Goal: Information Seeking & Learning: Understand process/instructions

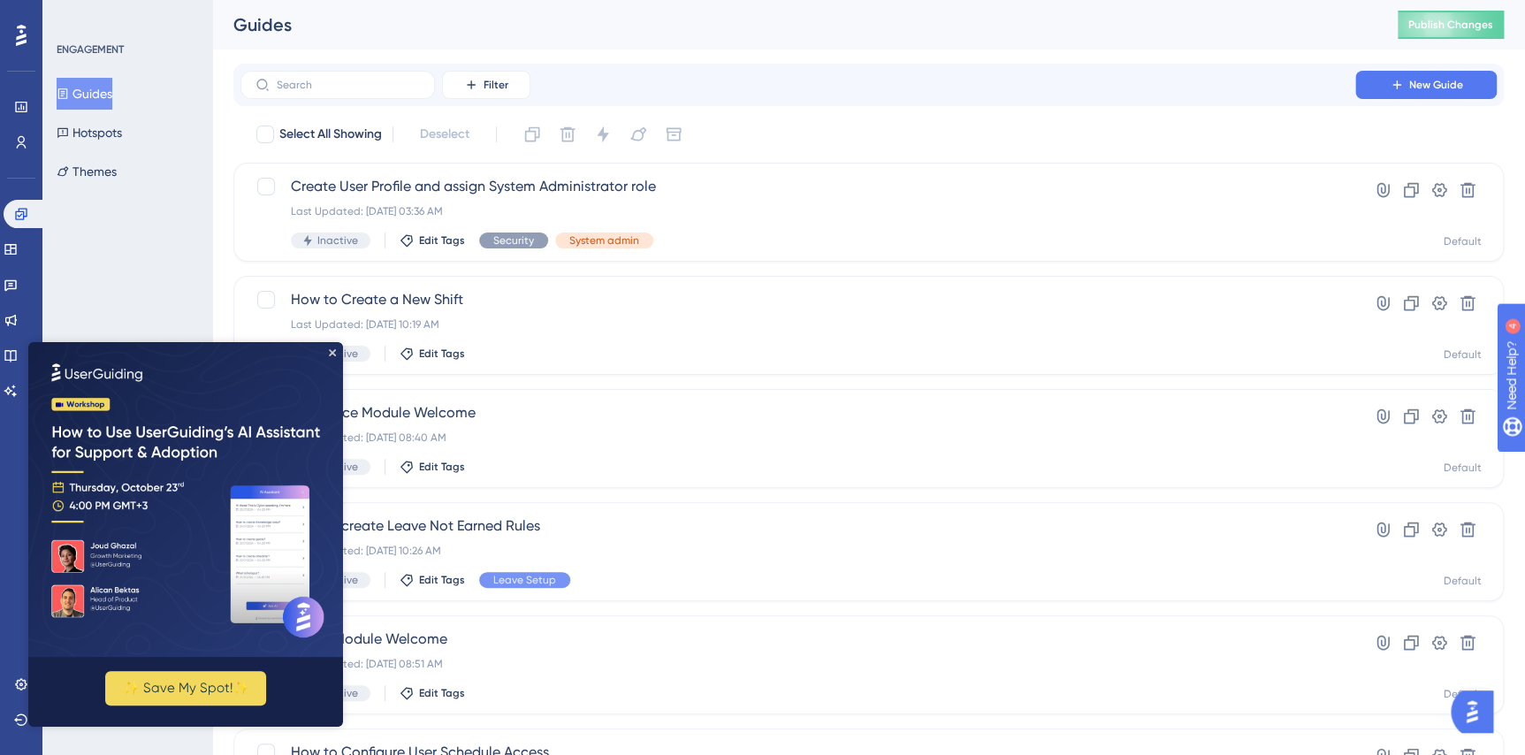
click at [512, 27] on div "Guides" at bounding box center [793, 24] width 1120 height 25
click at [331, 349] on icon "Close Preview" at bounding box center [332, 352] width 7 height 7
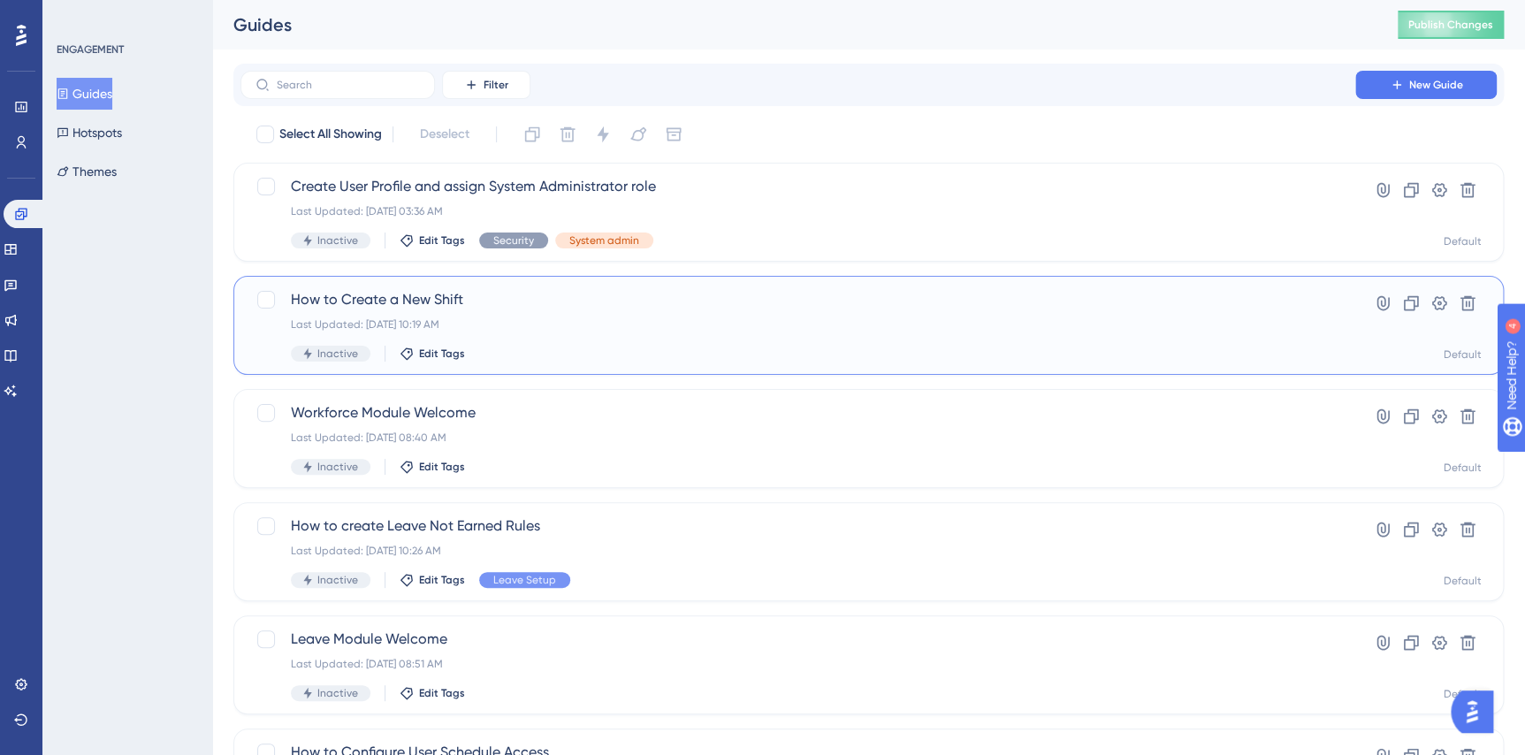
click at [373, 297] on span "How to Create a New Shift" at bounding box center [798, 299] width 1014 height 21
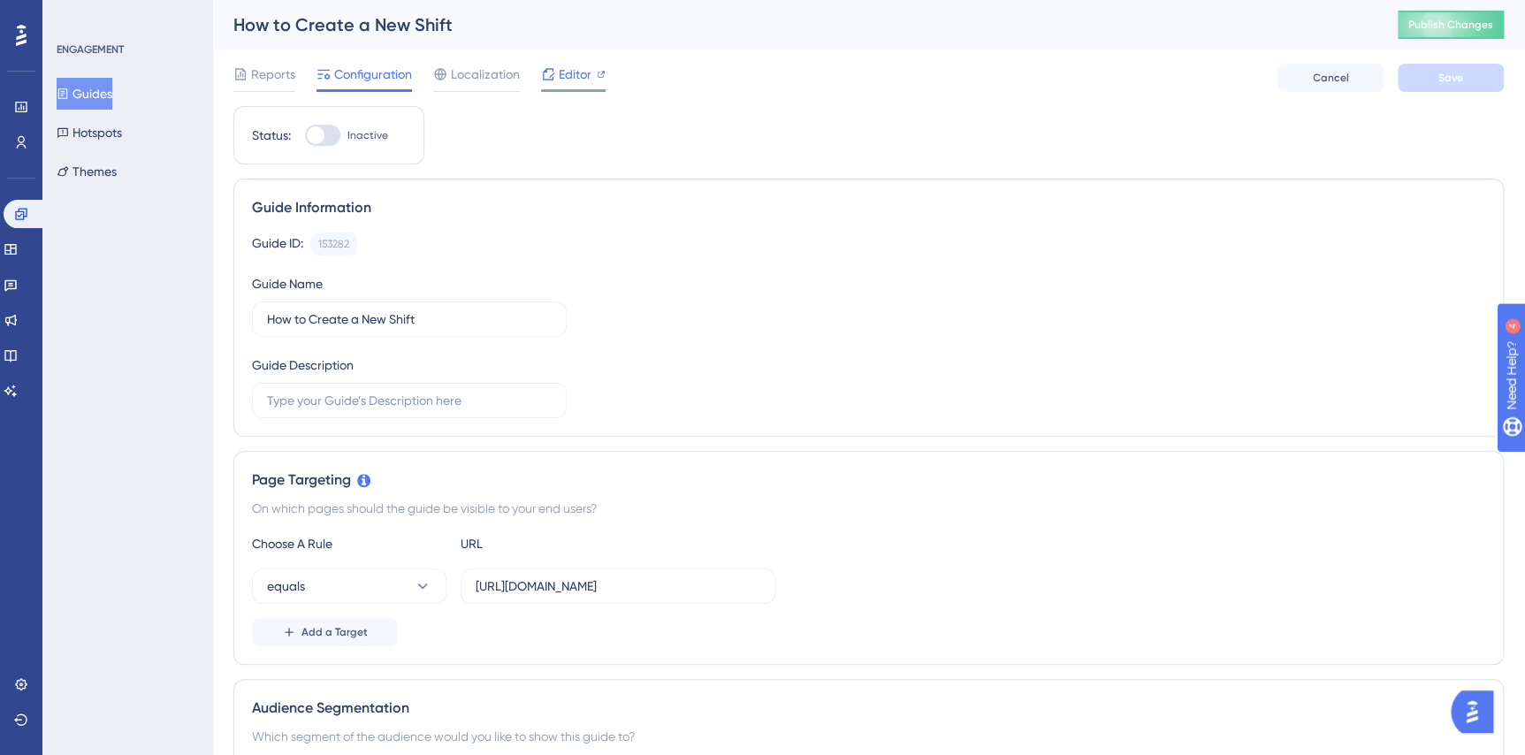
click at [571, 78] on span "Editor" at bounding box center [575, 74] width 33 height 21
